Goal: Use online tool/utility: Utilize a website feature to perform a specific function

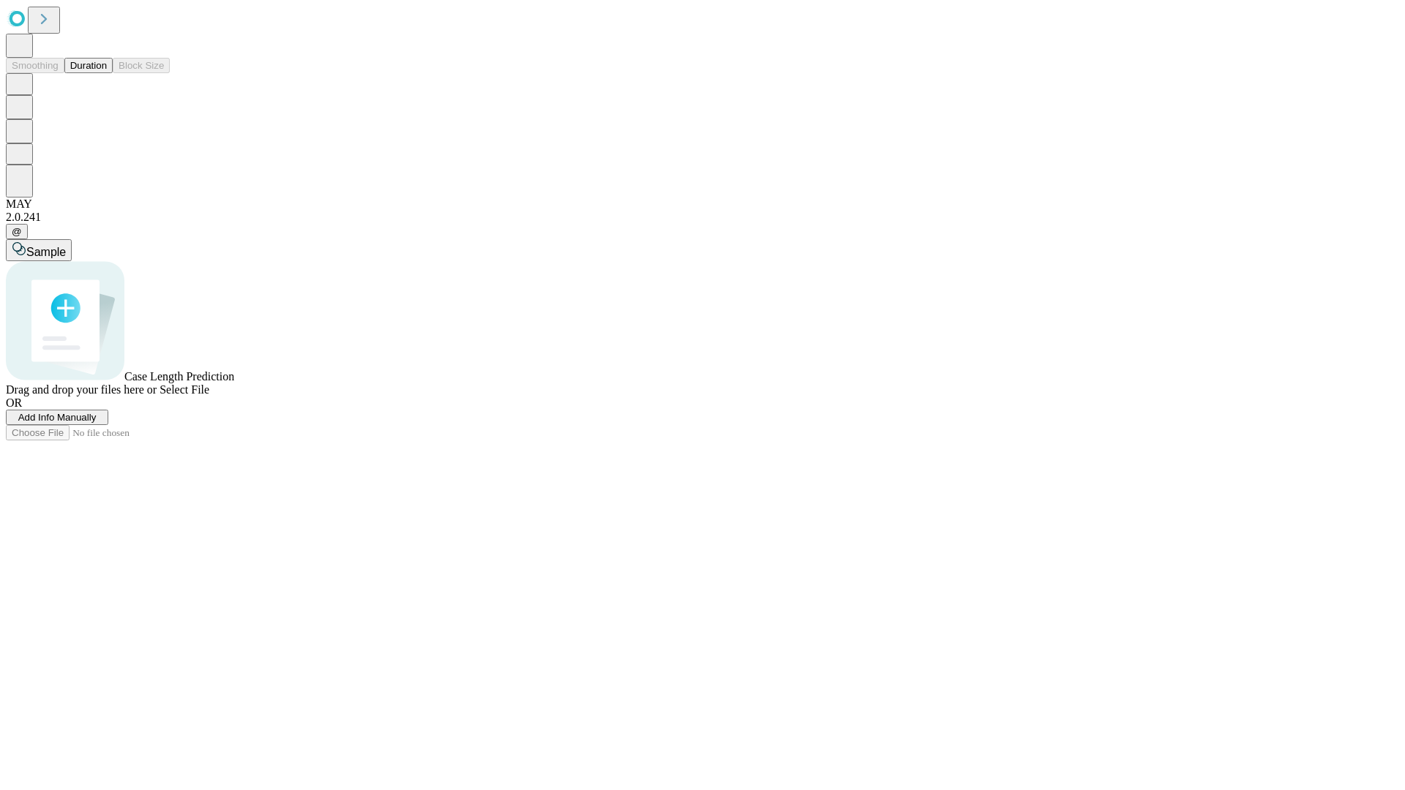
click at [107, 73] on button "Duration" at bounding box center [88, 65] width 48 height 15
click at [97, 423] on span "Add Info Manually" at bounding box center [57, 417] width 78 height 11
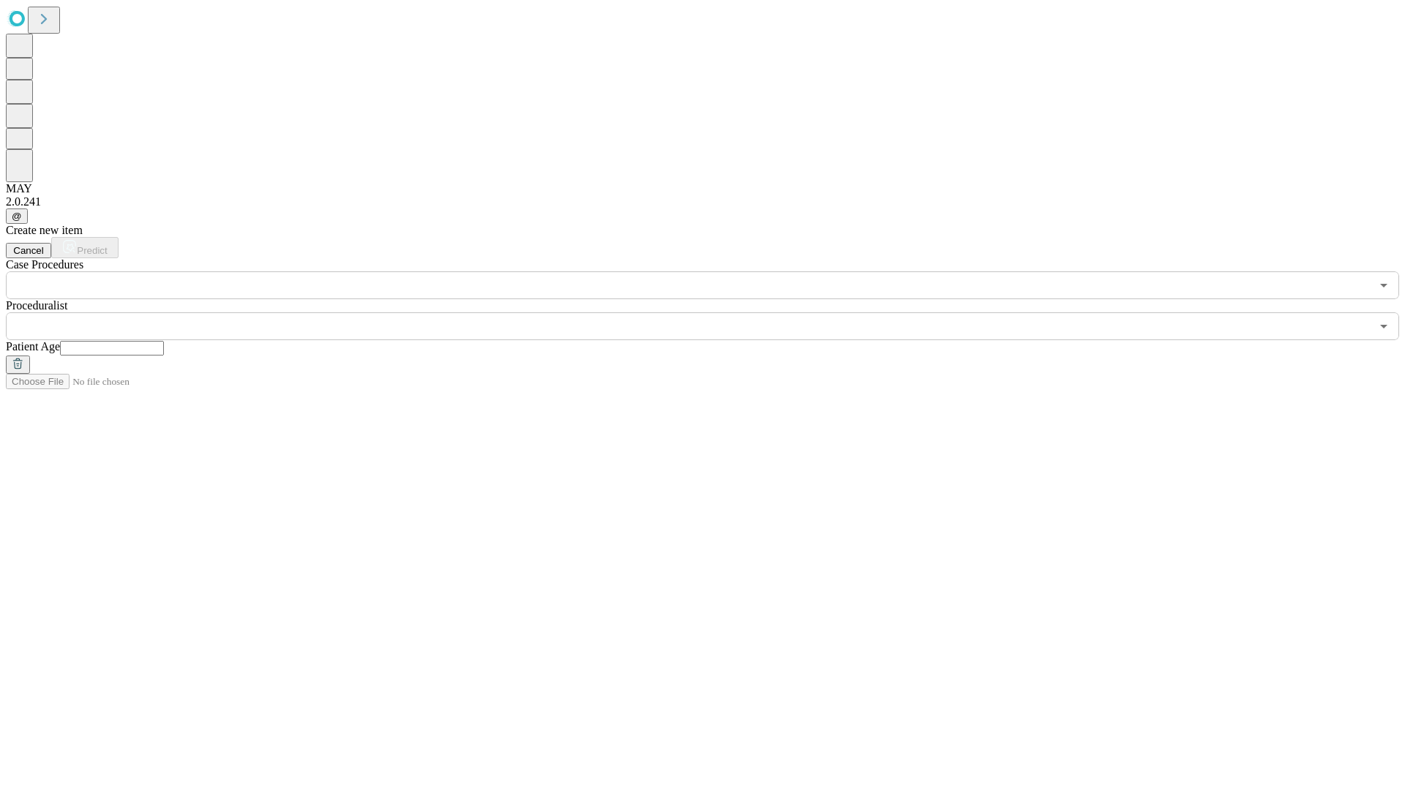
click at [164, 341] on input "text" at bounding box center [112, 348] width 104 height 15
type input "**"
click at [713, 312] on input "text" at bounding box center [688, 326] width 1365 height 28
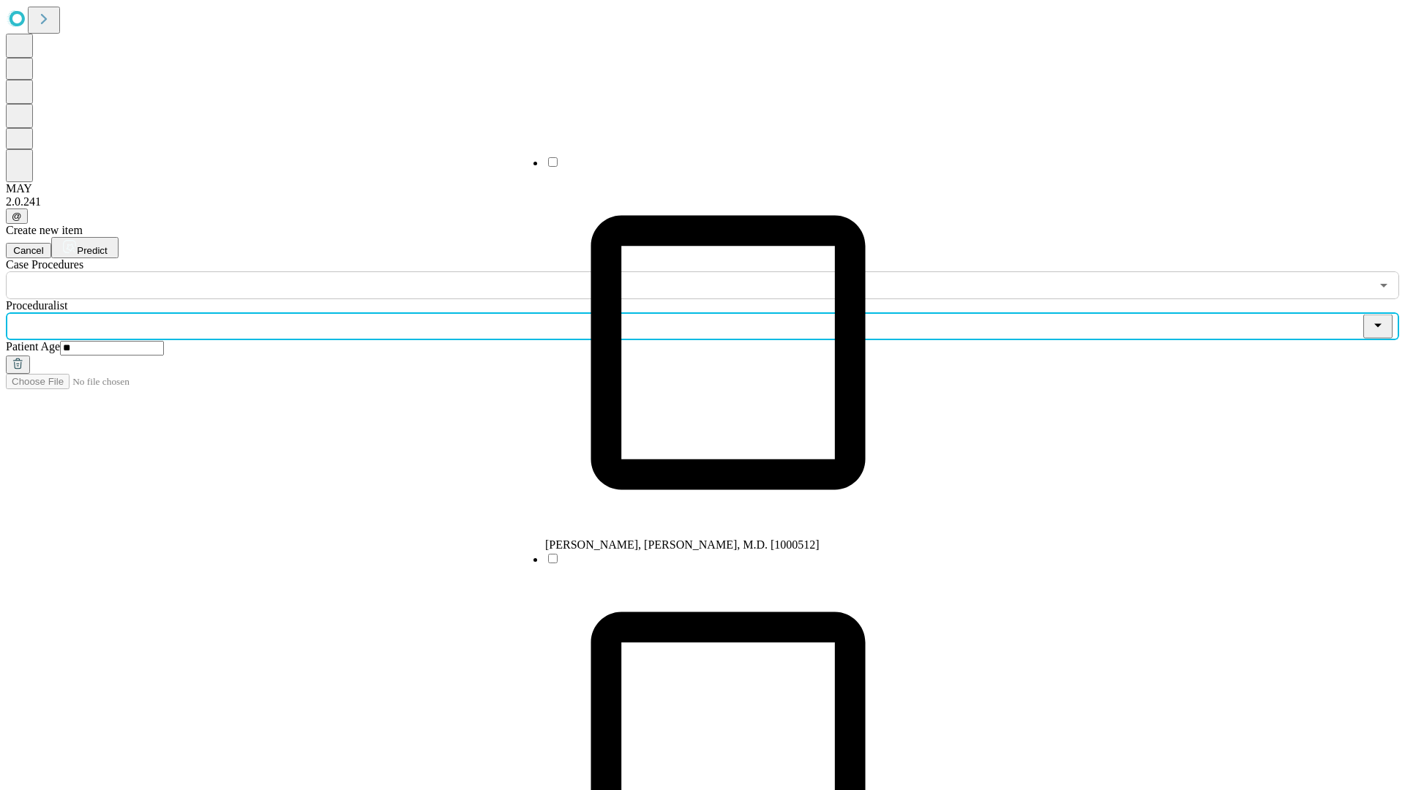
click at [713, 168] on li "[PERSON_NAME], [PERSON_NAME], M.D. [1000512]" at bounding box center [728, 353] width 366 height 397
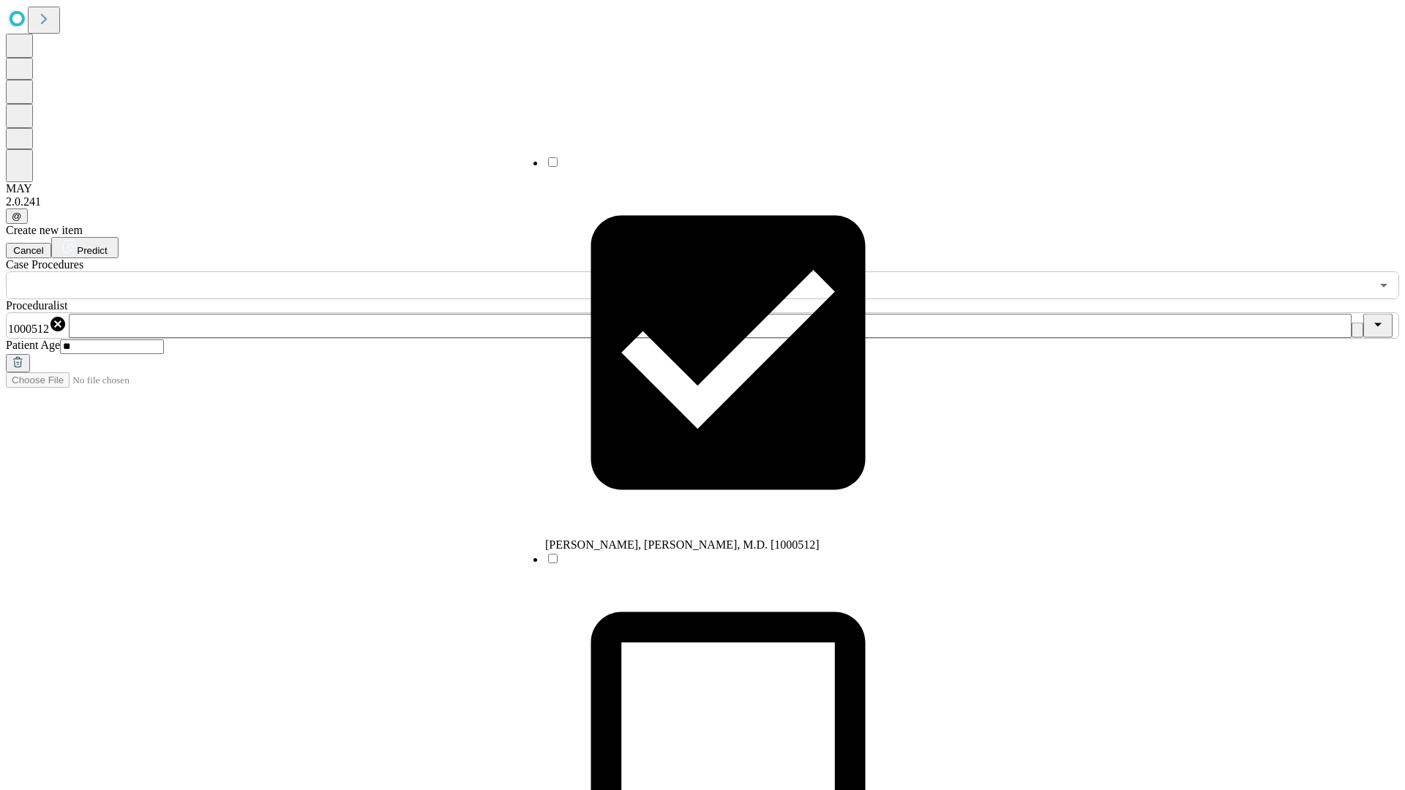
click at [307, 271] on input "text" at bounding box center [688, 285] width 1365 height 28
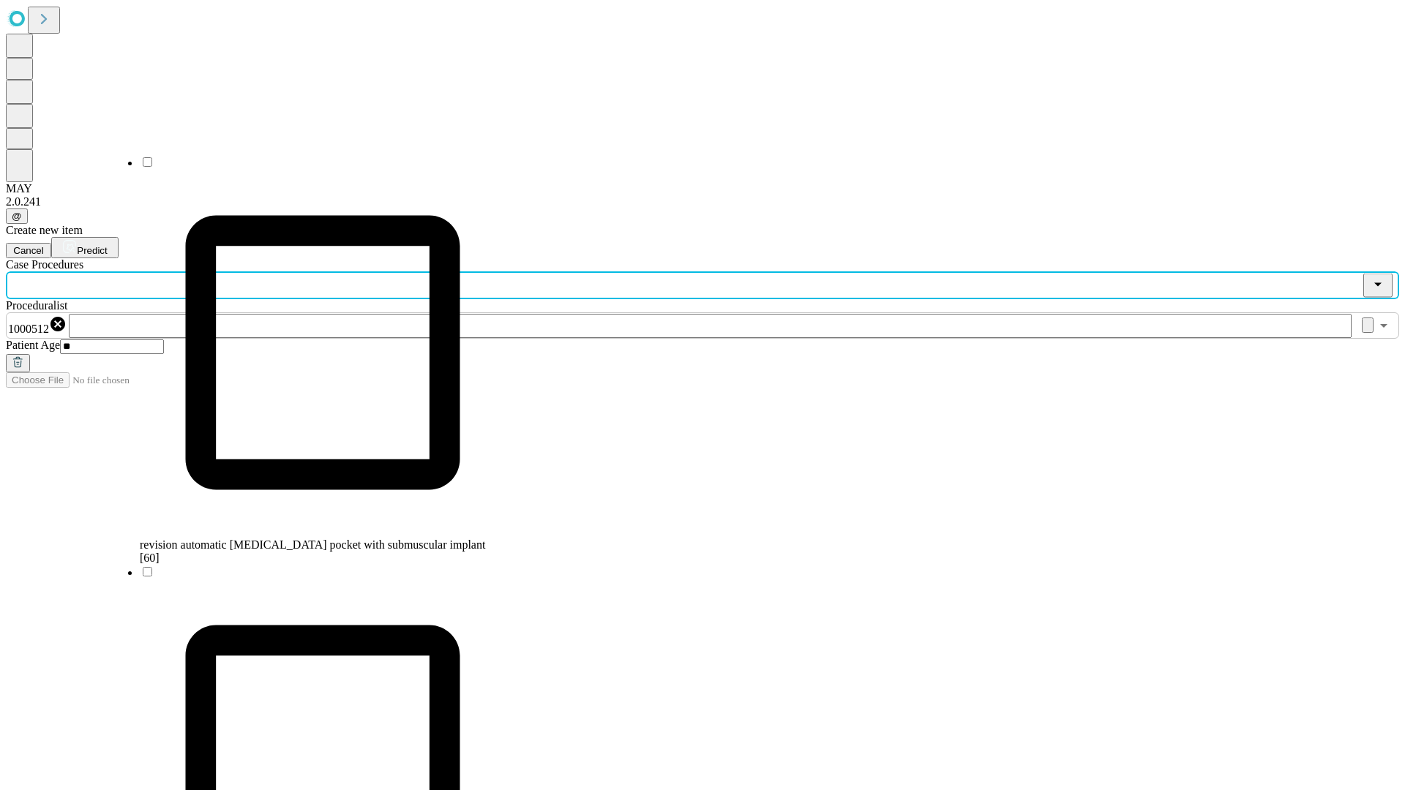
click at [308, 539] on span "revision automatic [MEDICAL_DATA] pocket with submuscular implant [60]" at bounding box center [312, 552] width 345 height 26
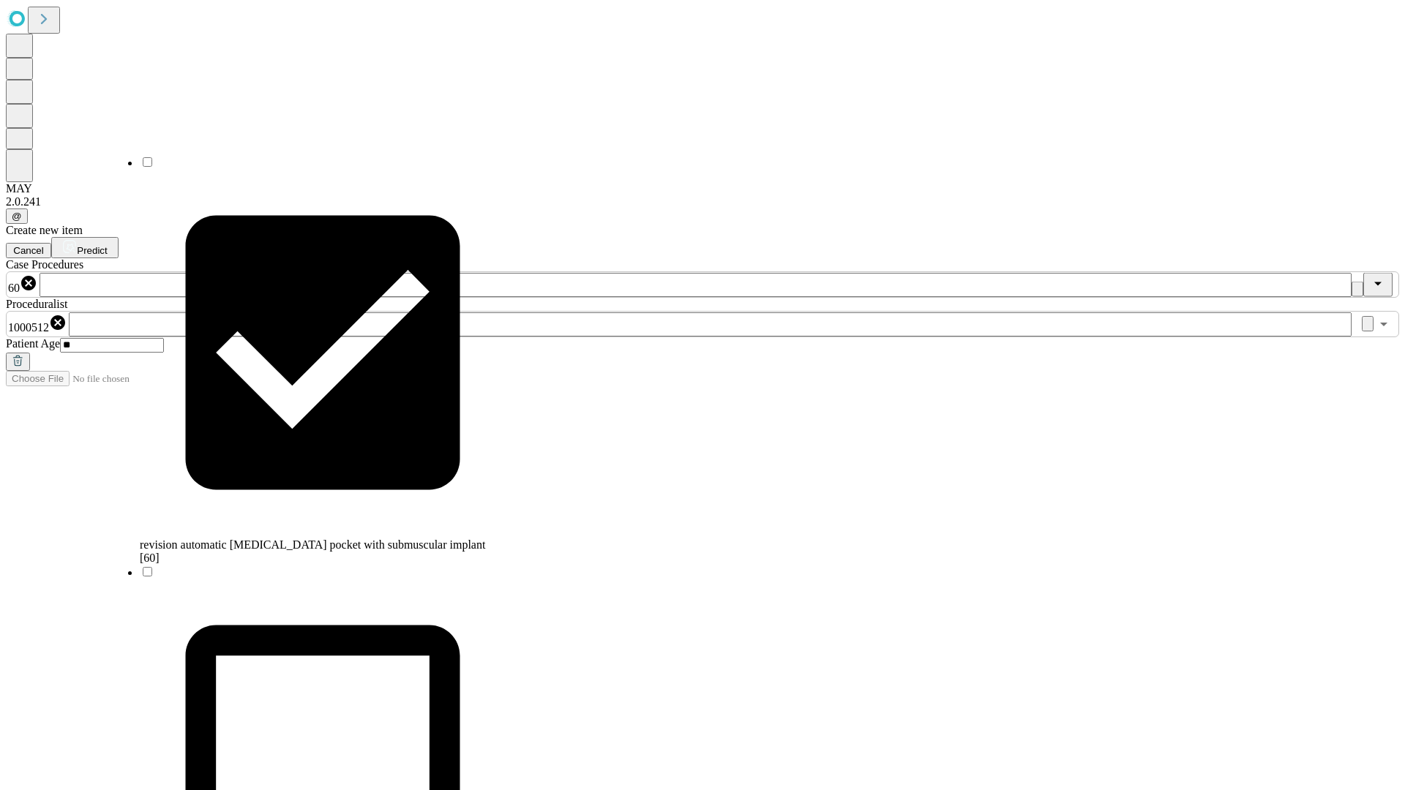
click at [107, 245] on span "Predict" at bounding box center [92, 250] width 30 height 11
